Goal: Task Accomplishment & Management: Manage account settings

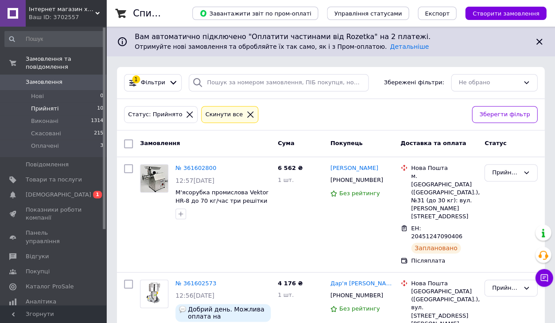
click at [96, 13] on use at bounding box center [97, 13] width 4 height 3
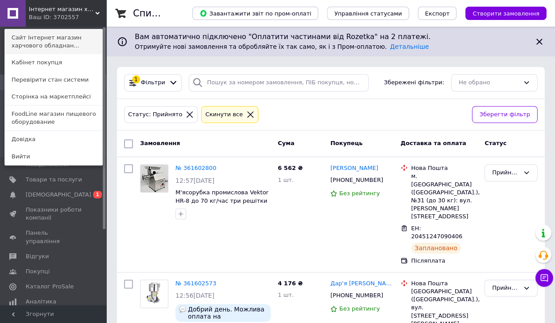
click at [89, 43] on link "Сайт Інтернет магазин харчового обладнан..." at bounding box center [54, 41] width 98 height 25
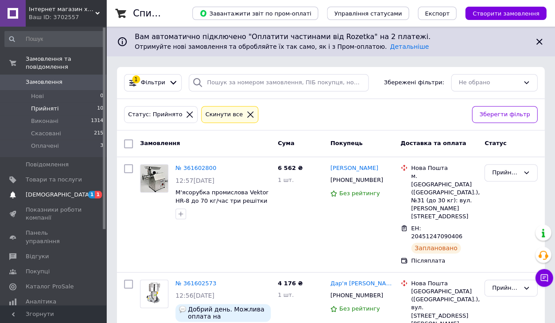
click at [55, 196] on span "[DEMOGRAPHIC_DATA]" at bounding box center [59, 195] width 66 height 8
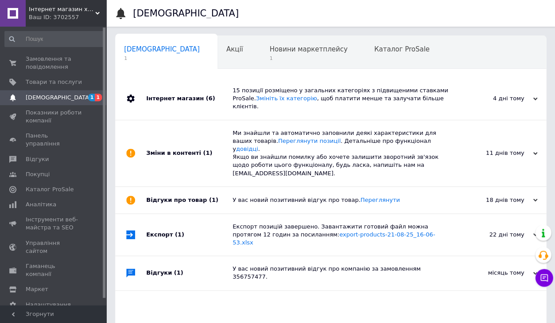
scroll to position [0, 4]
click at [71, 78] on link "Товари та послуги" at bounding box center [54, 81] width 109 height 15
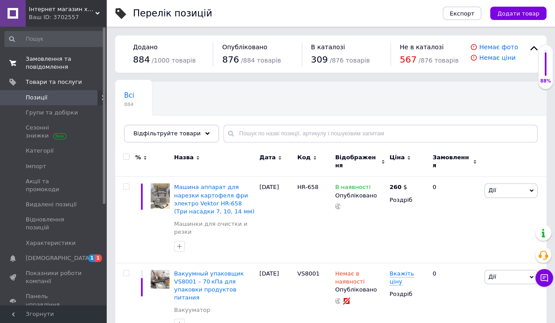
click at [56, 63] on span "Замовлення та повідомлення" at bounding box center [54, 63] width 56 height 16
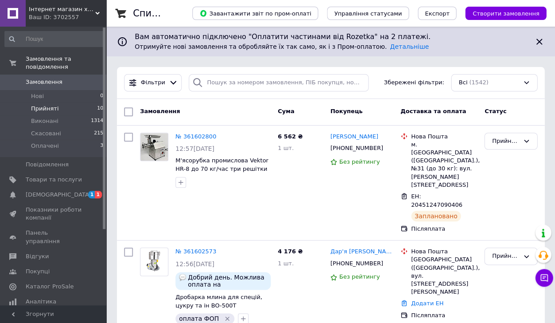
click at [76, 107] on li "Прийняті 10" at bounding box center [54, 108] width 109 height 12
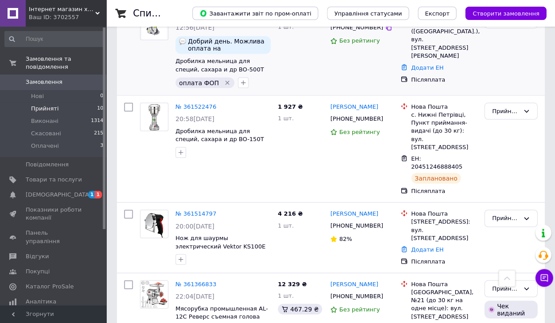
scroll to position [271, 0]
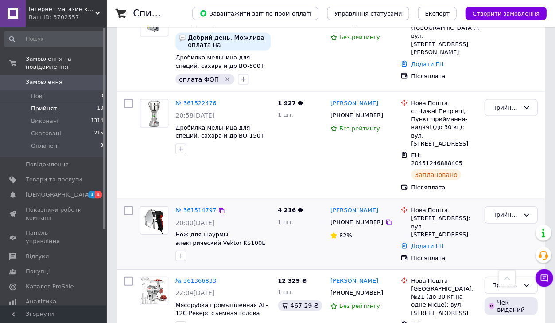
click at [434, 214] on div "[STREET_ADDRESS]: вул. [STREET_ADDRESS]" at bounding box center [444, 226] width 66 height 24
copy ul "[STREET_ADDRESS]: вул. [STREET_ADDRESS]"
drag, startPoint x: 378, startPoint y: 200, endPoint x: 325, endPoint y: 191, distance: 54.0
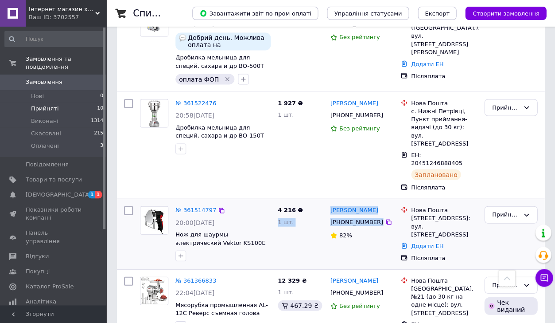
click at [325, 202] on div "№ 361514797 20:00, 11.09.2025 Нож для шаурмы электрический Vektor KS100E 4 216 …" at bounding box center [331, 233] width 421 height 63
copy div "4 216 ₴ 1 шт. Амиль Алигузуев +380982992959"
click at [68, 15] on div "Ваш ID: 3702557" at bounding box center [68, 17] width 78 height 8
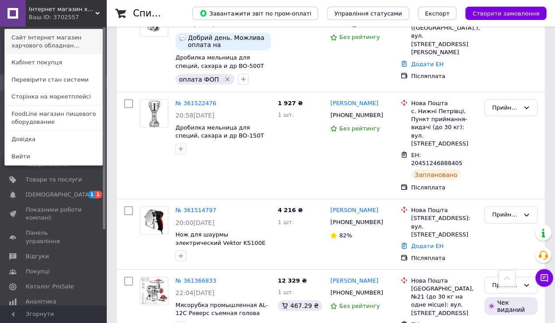
click at [68, 44] on link "Сайт Інтернет магазин харчового обладнан..." at bounding box center [54, 41] width 98 height 25
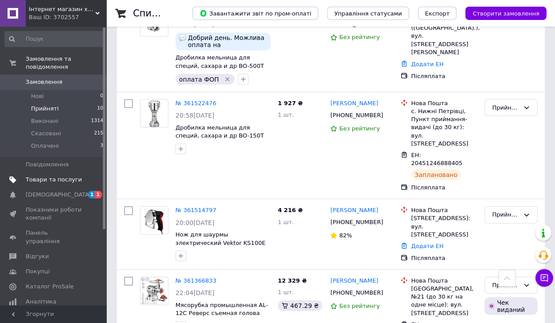
click at [71, 182] on span "Товари та послуги" at bounding box center [54, 180] width 56 height 8
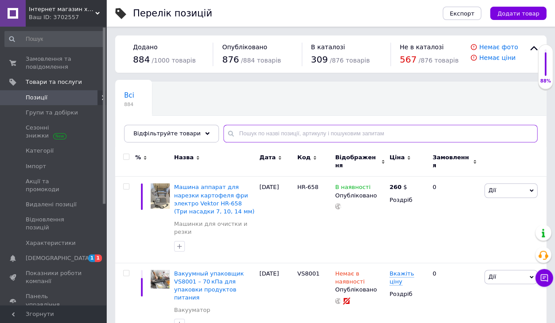
click at [254, 129] on input "text" at bounding box center [380, 134] width 314 height 18
paste input "HR-50B"
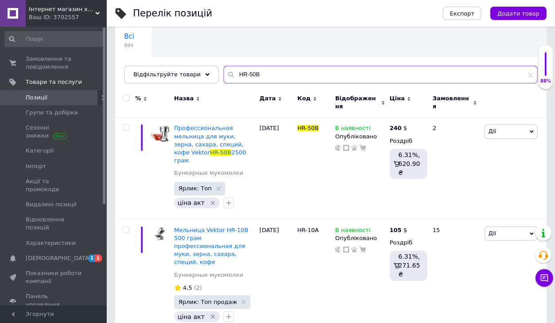
scroll to position [59, 0]
type input "HR-50B"
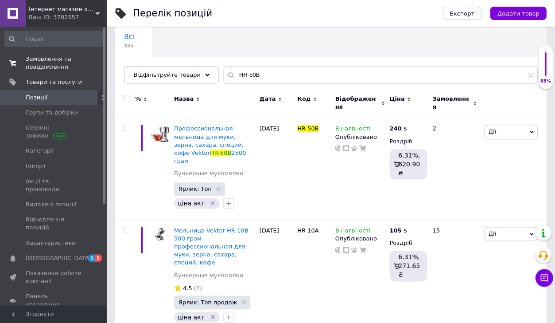
click at [69, 59] on span "Замовлення та повідомлення" at bounding box center [54, 63] width 56 height 16
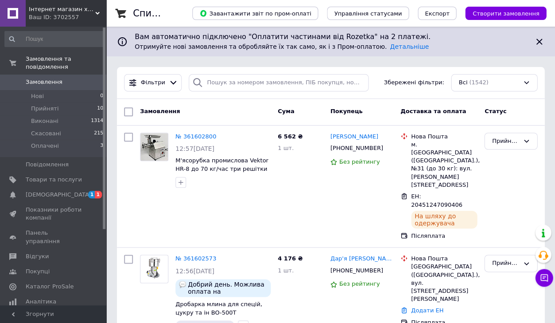
click at [84, 15] on div "Ваш ID: 3702557" at bounding box center [68, 17] width 78 height 8
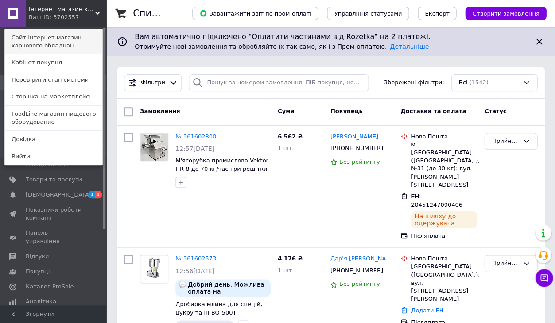
click at [72, 40] on link "Сайт Інтернет магазин харчового обладнан..." at bounding box center [54, 41] width 98 height 25
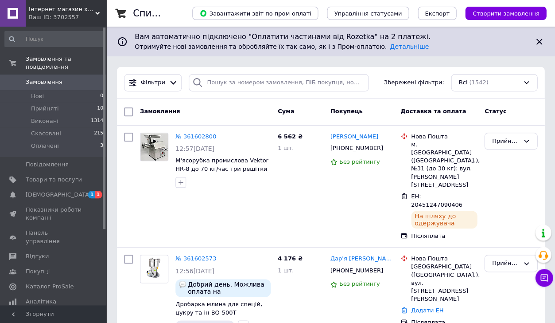
click at [75, 83] on span "Замовлення" at bounding box center [54, 82] width 56 height 8
